Goal: Task Accomplishment & Management: Use online tool/utility

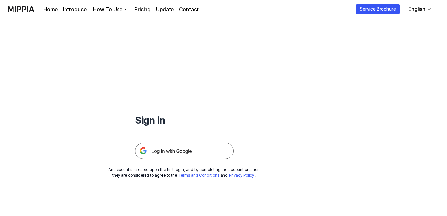
click at [197, 152] on img at bounding box center [184, 151] width 99 height 16
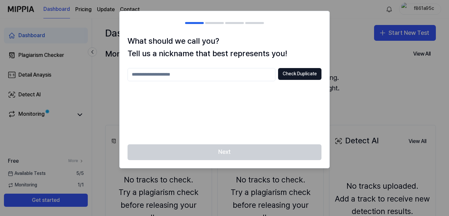
click at [229, 73] on input "text" at bounding box center [202, 74] width 148 height 13
type input "********"
click at [295, 75] on button "Check Duplicate" at bounding box center [299, 74] width 43 height 12
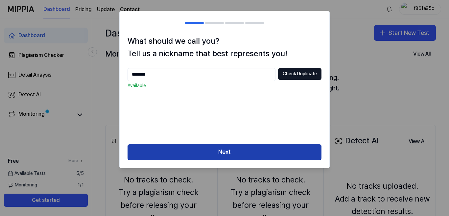
click at [269, 148] on button "Next" at bounding box center [225, 152] width 194 height 16
click at [269, 147] on button "Next" at bounding box center [225, 152] width 194 height 16
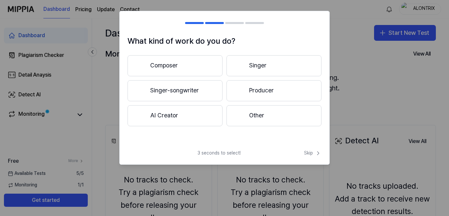
click at [185, 68] on button "Composer" at bounding box center [175, 65] width 95 height 21
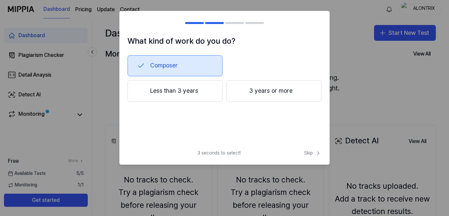
click at [234, 87] on button "3 years or more" at bounding box center [274, 91] width 95 height 22
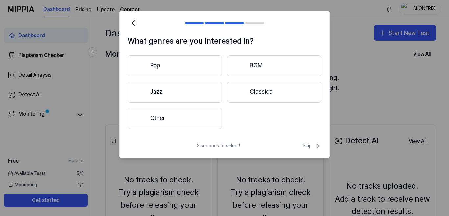
click at [241, 88] on div at bounding box center [241, 92] width 8 height 8
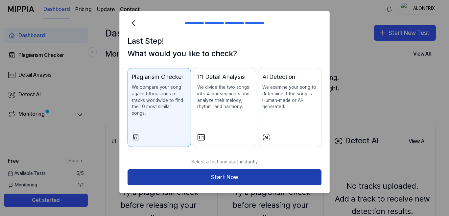
click at [202, 176] on button "Start Now" at bounding box center [225, 177] width 194 height 16
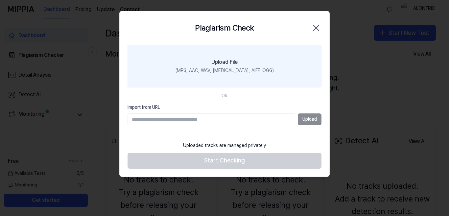
click at [193, 61] on label "Upload File (MP3, AAC, WAV, [MEDICAL_DATA], AIFF, OGG)" at bounding box center [225, 66] width 194 height 43
click at [0, 0] on input "Upload File (MP3, AAC, WAV, [MEDICAL_DATA], AIFF, OGG)" at bounding box center [0, 0] width 0 height 0
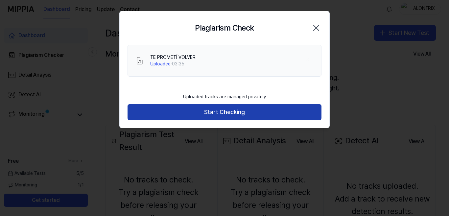
click at [249, 109] on button "Start Checking" at bounding box center [225, 112] width 194 height 16
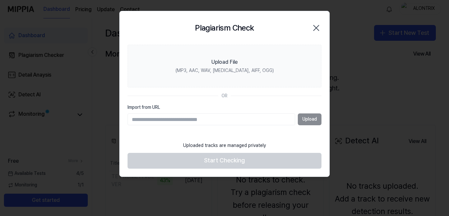
click at [368, 87] on div at bounding box center [224, 108] width 449 height 216
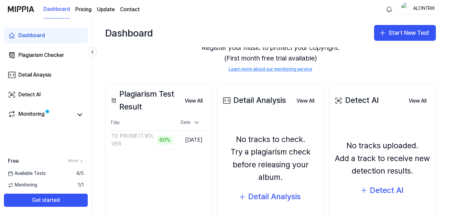
scroll to position [41, 0]
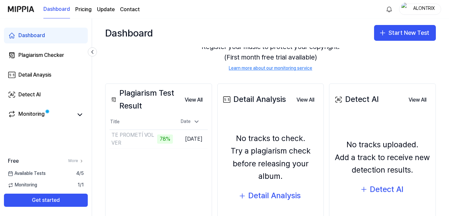
click at [346, 13] on div "Dashboard Pricing Update Contact ALONTRIX" at bounding box center [225, 9] width 434 height 18
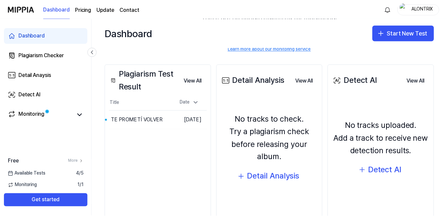
scroll to position [60, 0]
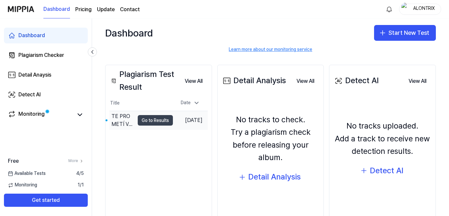
click at [158, 124] on button "Go to Results" at bounding box center [155, 120] width 35 height 11
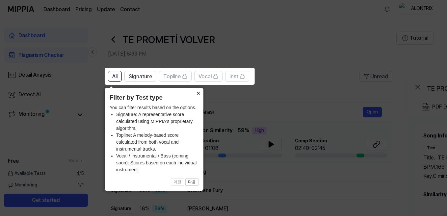
click at [199, 92] on button "×" at bounding box center [198, 92] width 11 height 9
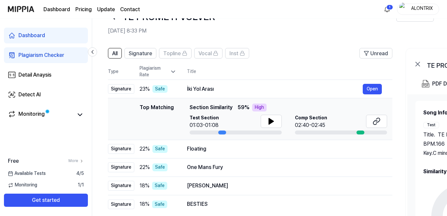
scroll to position [34, 0]
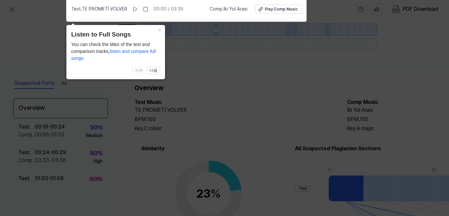
click at [269, 62] on icon at bounding box center [224, 106] width 449 height 219
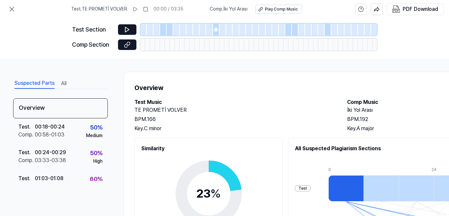
click at [449, 29] on div "Test Section Comp Section" at bounding box center [224, 38] width 449 height 40
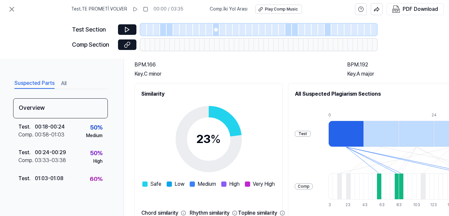
scroll to position [55, 0]
click at [227, 119] on circle at bounding box center [208, 139] width 55 height 55
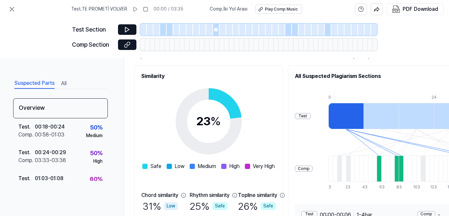
scroll to position [82, 0]
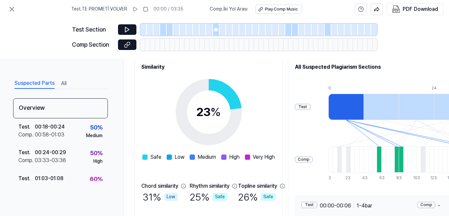
click at [377, 159] on div at bounding box center [379, 159] width 4 height 26
click at [399, 158] on div at bounding box center [401, 159] width 4 height 26
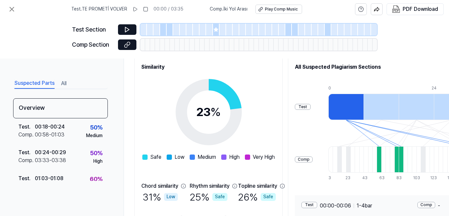
click at [399, 158] on div at bounding box center [401, 159] width 4 height 26
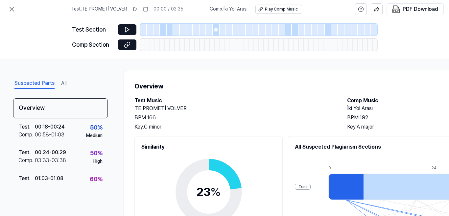
scroll to position [0, 0]
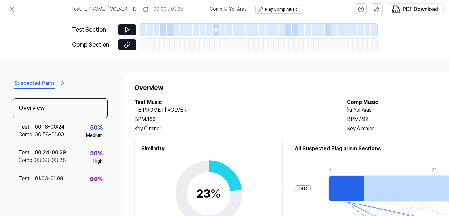
click at [448, 38] on div "Test Section Comp Section" at bounding box center [224, 38] width 449 height 40
click at [445, 19] on div "Test Section Comp Section" at bounding box center [224, 38] width 449 height 40
click at [129, 28] on icon at bounding box center [127, 29] width 7 height 7
click at [130, 26] on button at bounding box center [127, 29] width 18 height 11
click at [135, 10] on icon at bounding box center [135, 9] width 5 height 5
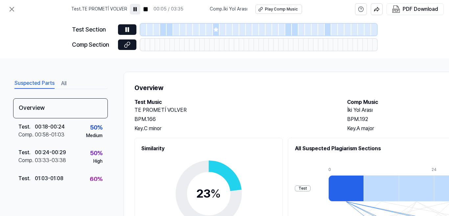
click at [134, 10] on rect at bounding box center [134, 9] width 1 height 4
click at [165, 30] on div at bounding box center [163, 30] width 7 height 12
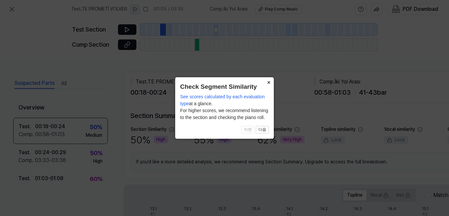
click at [269, 82] on button "×" at bounding box center [269, 81] width 11 height 9
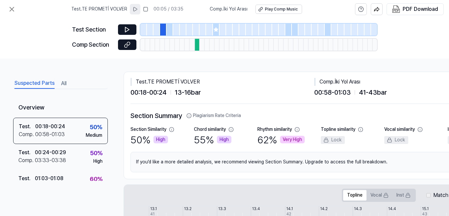
click at [195, 43] on div at bounding box center [197, 45] width 5 height 12
click at [448, 27] on div "Test Section Comp Section" at bounding box center [224, 38] width 449 height 40
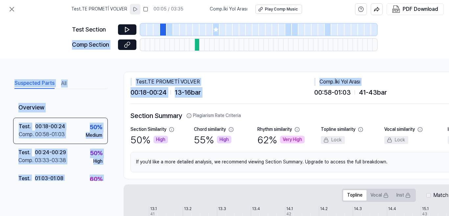
drag, startPoint x: 448, startPoint y: 27, endPoint x: 449, endPoint y: 69, distance: 42.1
click at [449, 69] on div "Test . TE PROMETÍ VOLVER 00:05 / 03:35 Comp . İki Yol Arası Play Comp Music PDF…" at bounding box center [224, 108] width 449 height 216
click at [11, 10] on icon at bounding box center [12, 9] width 4 height 4
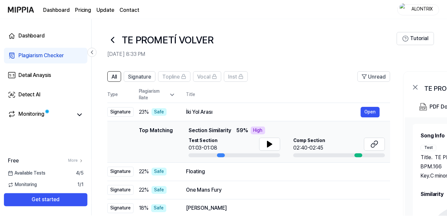
scroll to position [34, 0]
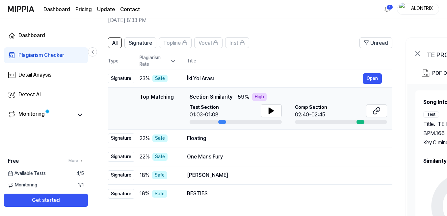
click at [222, 121] on div at bounding box center [222, 122] width 8 height 4
click at [272, 111] on icon at bounding box center [271, 111] width 5 height 6
click at [272, 111] on icon at bounding box center [272, 110] width 1 height 5
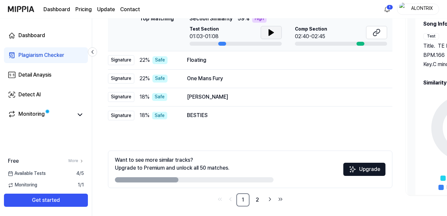
scroll to position [115, 0]
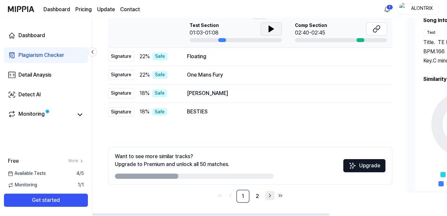
click at [269, 196] on icon "Go to next page" at bounding box center [270, 196] width 7 height 8
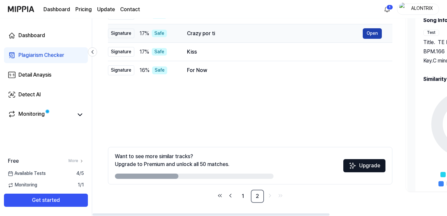
click at [373, 32] on button "Open" at bounding box center [372, 33] width 19 height 11
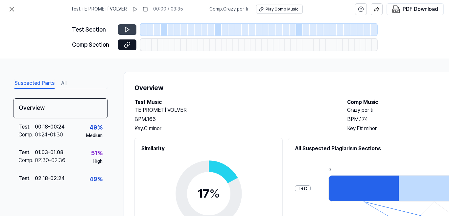
click at [125, 31] on icon at bounding box center [127, 29] width 7 height 7
click at [125, 29] on icon at bounding box center [127, 29] width 7 height 7
click at [125, 28] on icon at bounding box center [127, 29] width 7 height 7
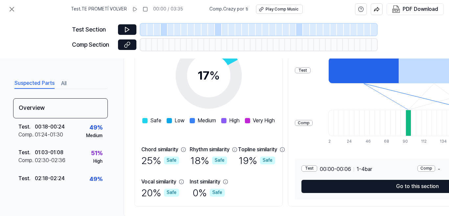
scroll to position [135, 0]
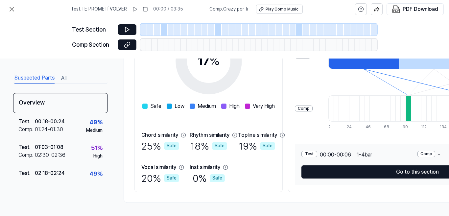
click at [369, 63] on div at bounding box center [364, 56] width 70 height 26
click at [133, 27] on button at bounding box center [127, 29] width 18 height 11
click at [132, 11] on icon at bounding box center [134, 9] width 5 height 5
click at [449, 55] on div "Test Section Comp Section" at bounding box center [224, 38] width 449 height 40
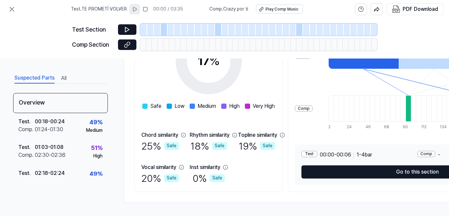
click at [449, 28] on div "Test Section Comp Section" at bounding box center [224, 38] width 449 height 40
click at [12, 11] on icon at bounding box center [12, 9] width 8 height 8
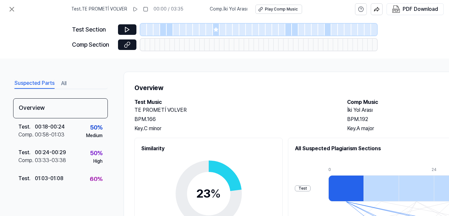
click at [345, 191] on div at bounding box center [346, 188] width 35 height 26
click at [14, 7] on icon at bounding box center [12, 9] width 8 height 8
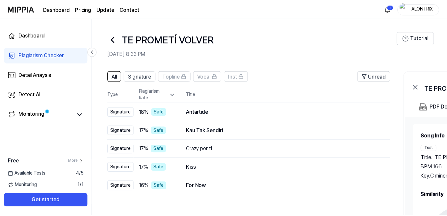
scroll to position [115, 0]
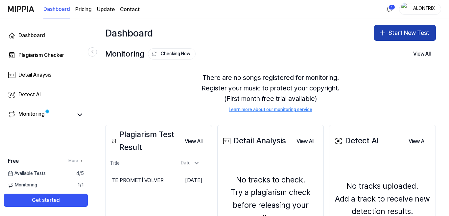
click at [412, 34] on button "Start New Test" at bounding box center [405, 33] width 62 height 16
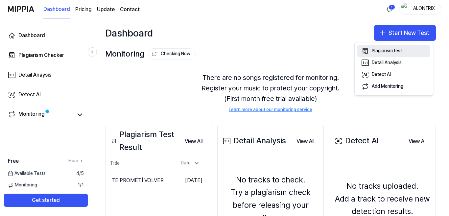
click at [389, 49] on div "Plagiarism test" at bounding box center [387, 51] width 30 height 7
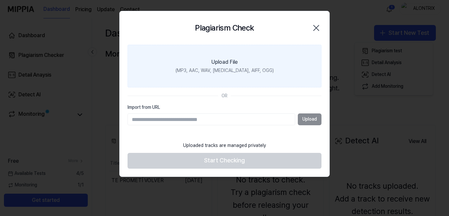
click at [219, 68] on div "(MP3, AAC, WAV, [MEDICAL_DATA], AIFF, OGG)" at bounding box center [225, 70] width 98 height 7
click at [0, 0] on input "Upload File (MP3, AAC, WAV, [MEDICAL_DATA], AIFF, OGG)" at bounding box center [0, 0] width 0 height 0
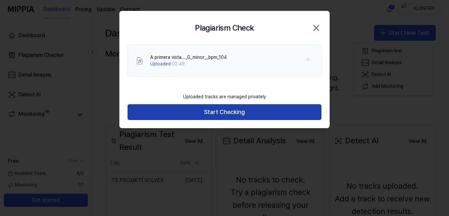
click at [222, 113] on button "Start Checking" at bounding box center [225, 112] width 194 height 16
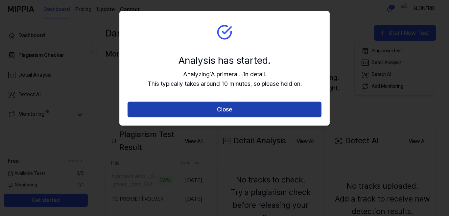
click at [304, 106] on button "Close" at bounding box center [225, 110] width 194 height 16
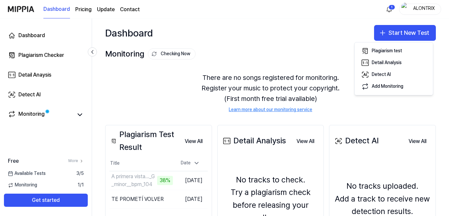
click at [344, 113] on div "Plagiarism Test Result View All Plagiarism Test Result Title Date A primera vis…" at bounding box center [270, 205] width 357 height 187
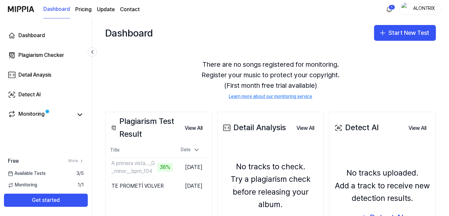
scroll to position [12, 0]
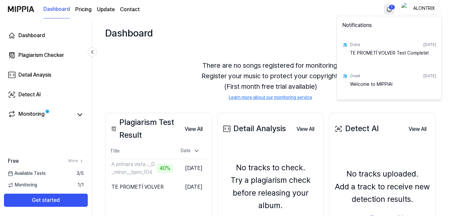
click at [391, 8] on html "Dashboard Pricing Update Contact 1 ALONTRIX Dashboard Plagiarism Checker Detail…" at bounding box center [224, 108] width 449 height 216
click at [391, 8] on html "Dashboard Pricing Update Contact ALONTRIX Dashboard Plagiarism Checker Detail A…" at bounding box center [224, 108] width 449 height 216
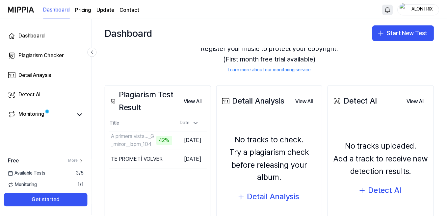
scroll to position [40, 0]
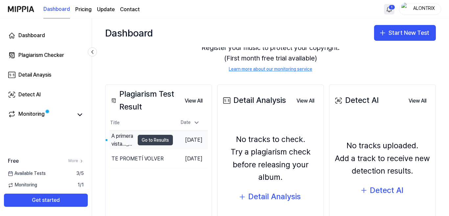
click at [154, 143] on button "Go to Results" at bounding box center [155, 140] width 35 height 11
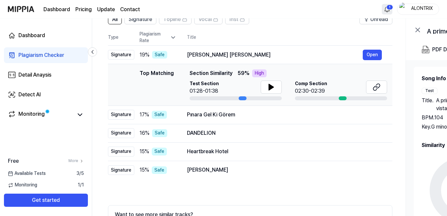
scroll to position [58, 0]
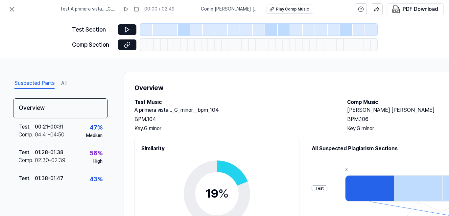
click at [449, 46] on div "Test Section Comp Section" at bounding box center [224, 38] width 449 height 40
click at [222, 172] on circle at bounding box center [217, 193] width 55 height 55
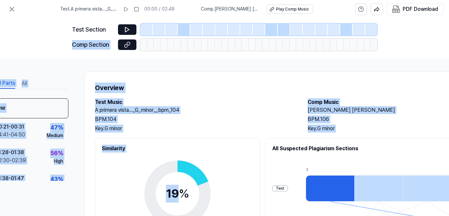
drag, startPoint x: 222, startPoint y: 172, endPoint x: 447, endPoint y: 30, distance: 266.2
click at [447, 30] on div "Test . A primera vista..._G_minor__bpm_104 00:00 / 02:49 Comp . [PERSON_NAME] […" at bounding box center [224, 108] width 449 height 216
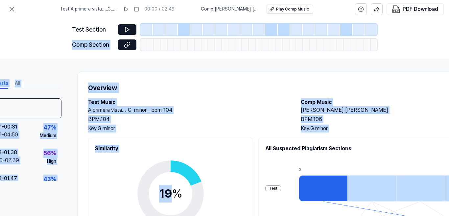
click at [449, 25] on div "Test Section Comp Section" at bounding box center [224, 38] width 449 height 40
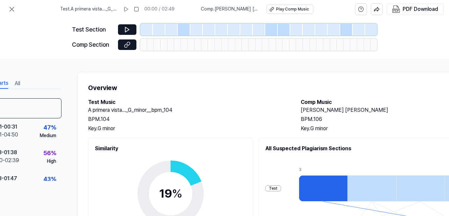
click at [449, 25] on div "Test Section Comp Section" at bounding box center [224, 38] width 449 height 40
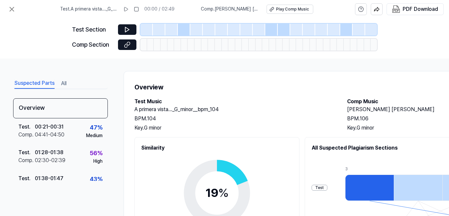
scroll to position [135, 0]
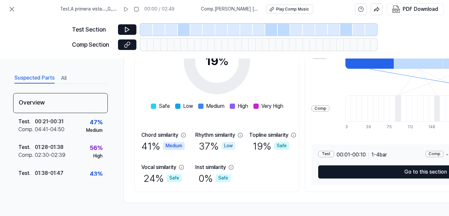
click at [345, 63] on div at bounding box center [369, 56] width 49 height 26
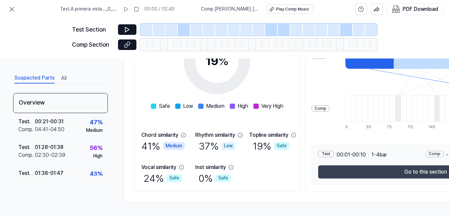
click at [356, 168] on button "Go to this section" at bounding box center [425, 171] width 215 height 13
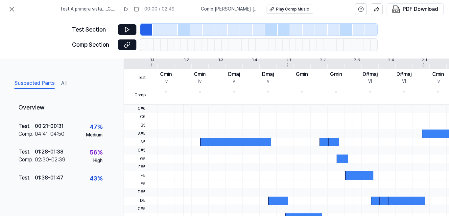
click at [212, 142] on div at bounding box center [235, 142] width 71 height 8
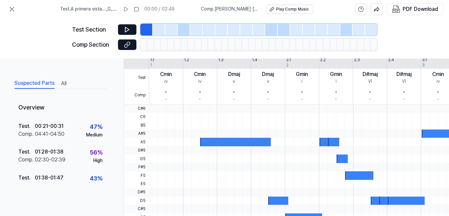
click at [212, 142] on div at bounding box center [235, 142] width 71 height 8
drag, startPoint x: 212, startPoint y: 142, endPoint x: 231, endPoint y: 143, distance: 18.8
click at [231, 143] on div at bounding box center [235, 142] width 71 height 8
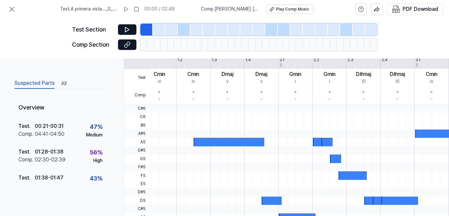
drag, startPoint x: 230, startPoint y: 140, endPoint x: 223, endPoint y: 138, distance: 7.2
click at [223, 138] on div at bounding box center [229, 142] width 71 height 8
click at [210, 61] on div at bounding box center [210, 80] width 0 height 47
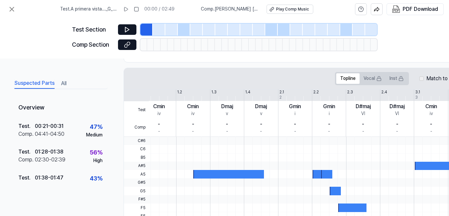
scroll to position [133, 0]
